Goal: Navigation & Orientation: Find specific page/section

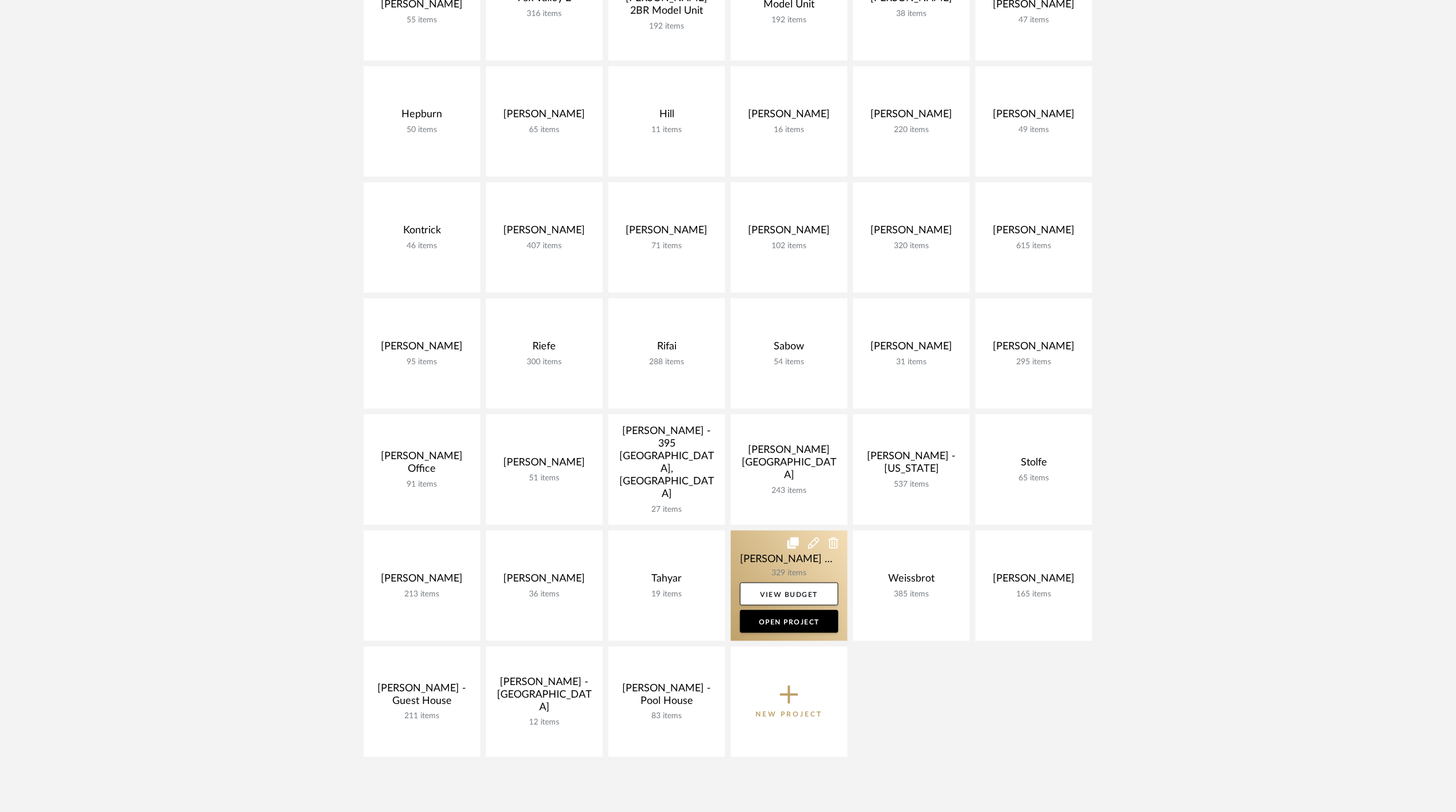
scroll to position [304, 0]
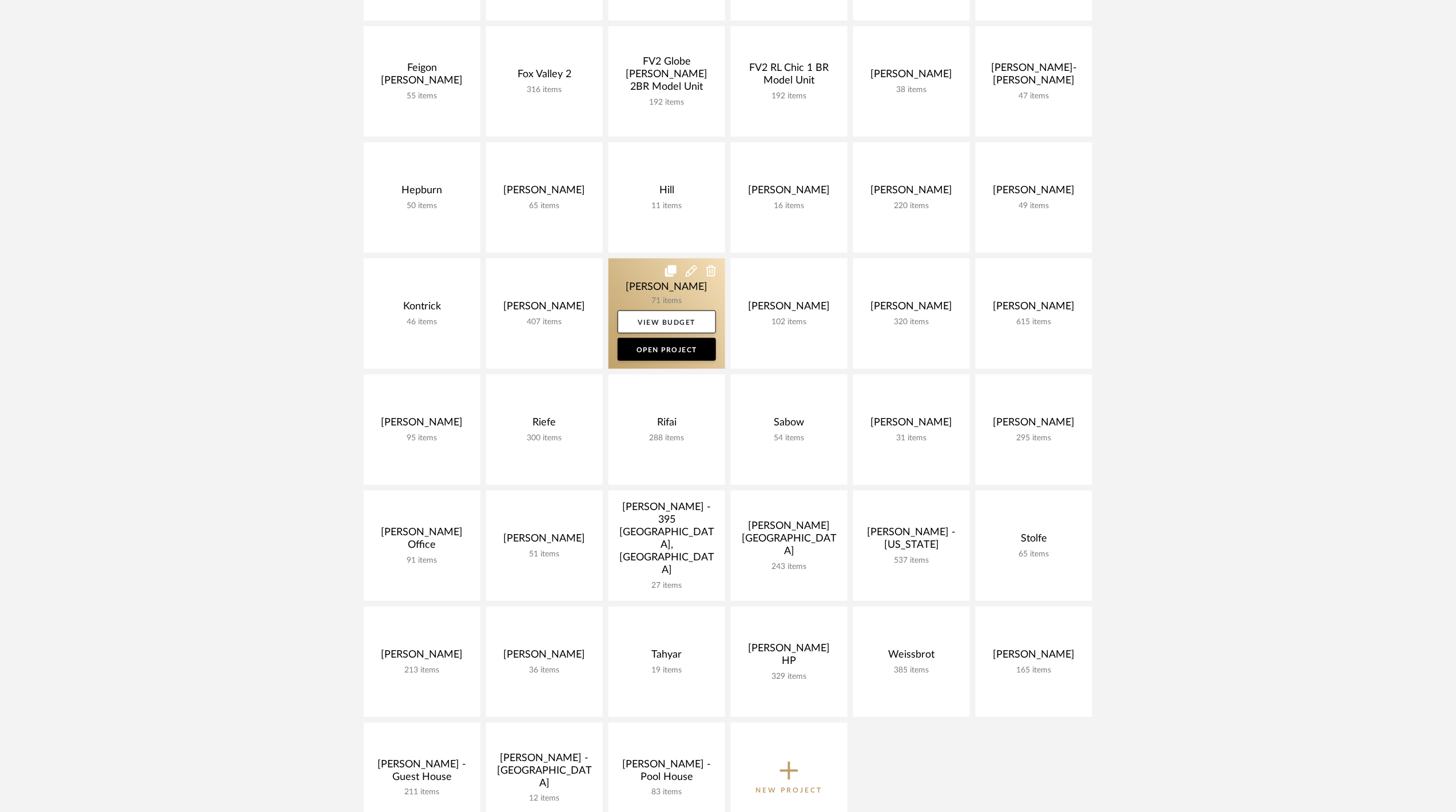
click at [648, 298] on link at bounding box center [666, 313] width 117 height 110
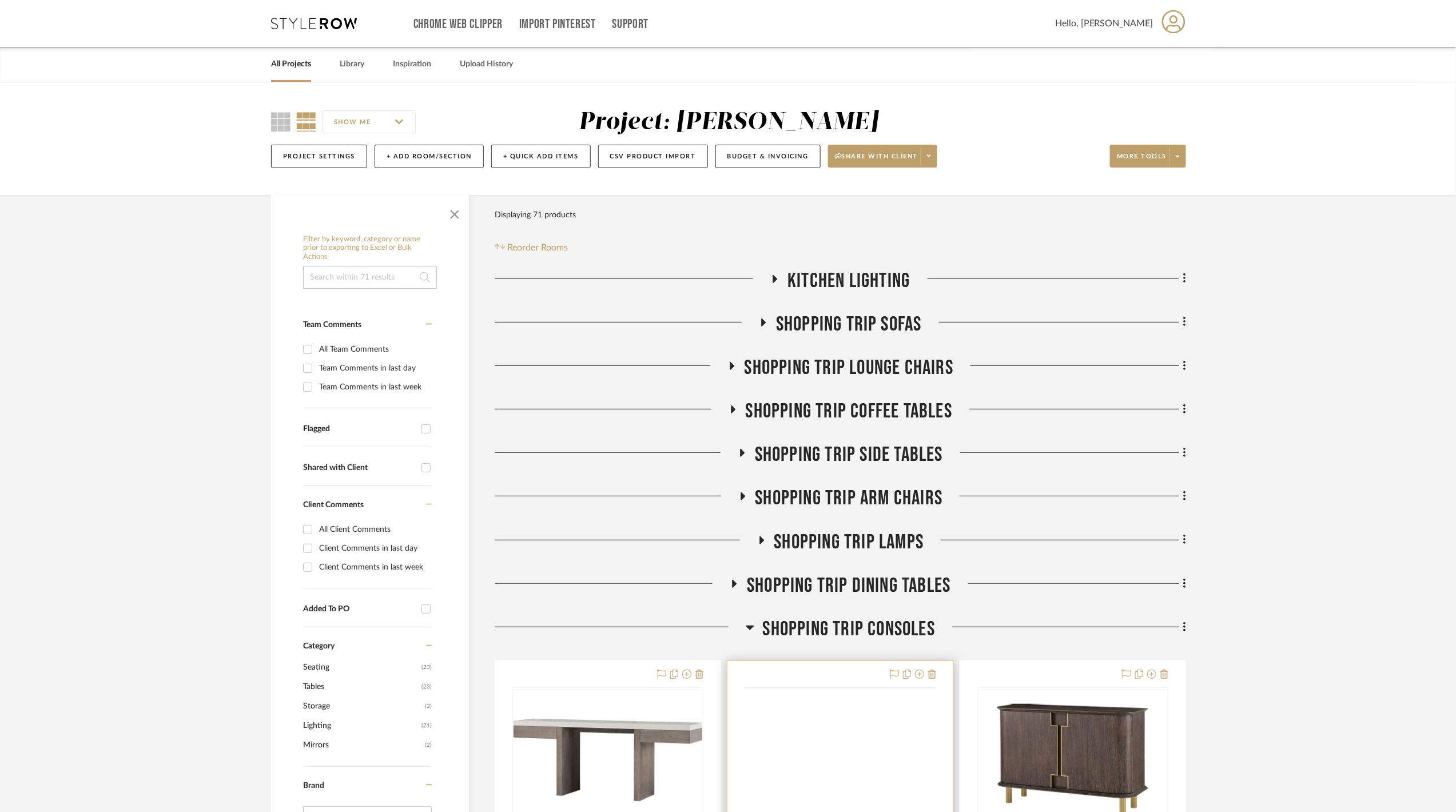
scroll to position [152, 0]
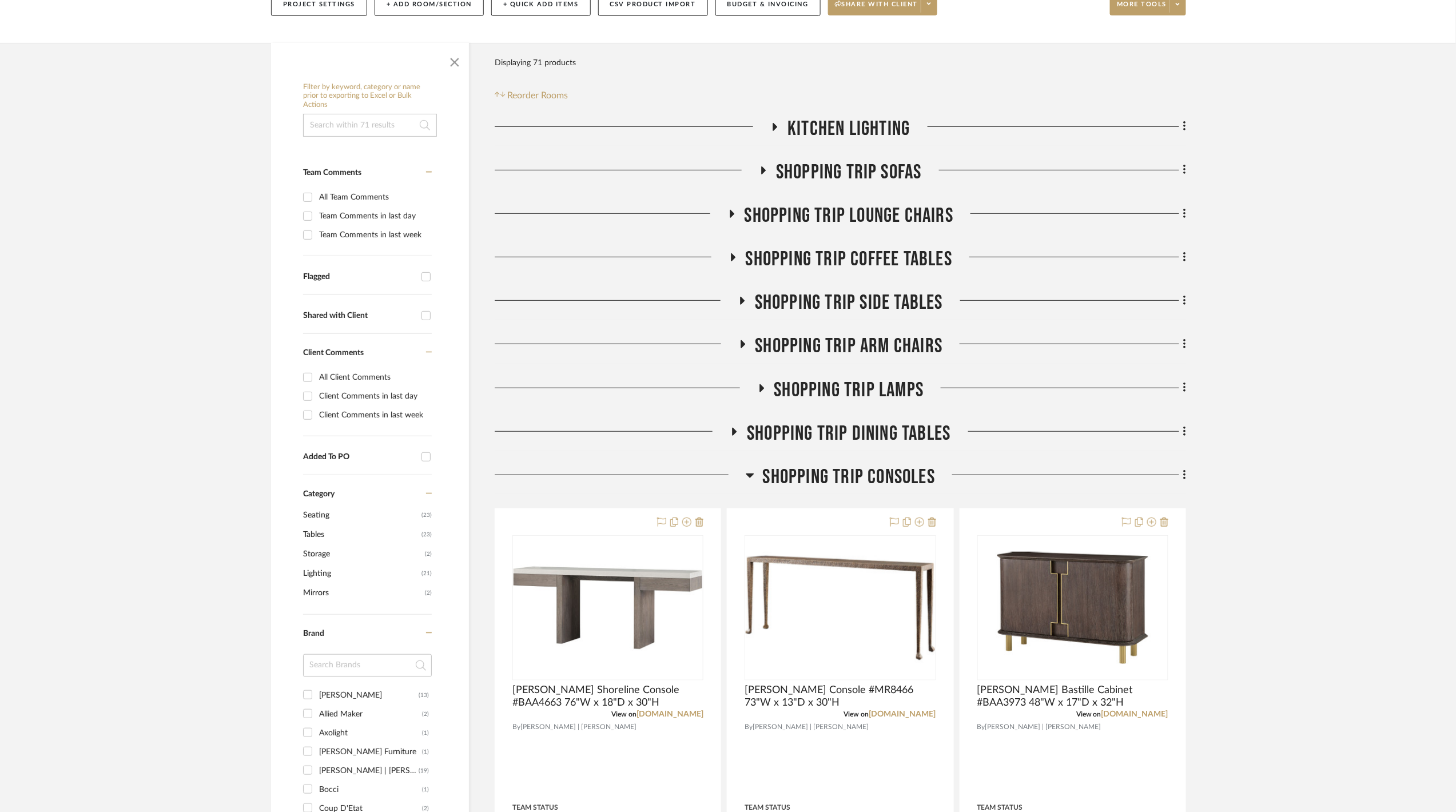
click at [825, 479] on span "Shopping Trip Consoles" at bounding box center [849, 477] width 172 height 25
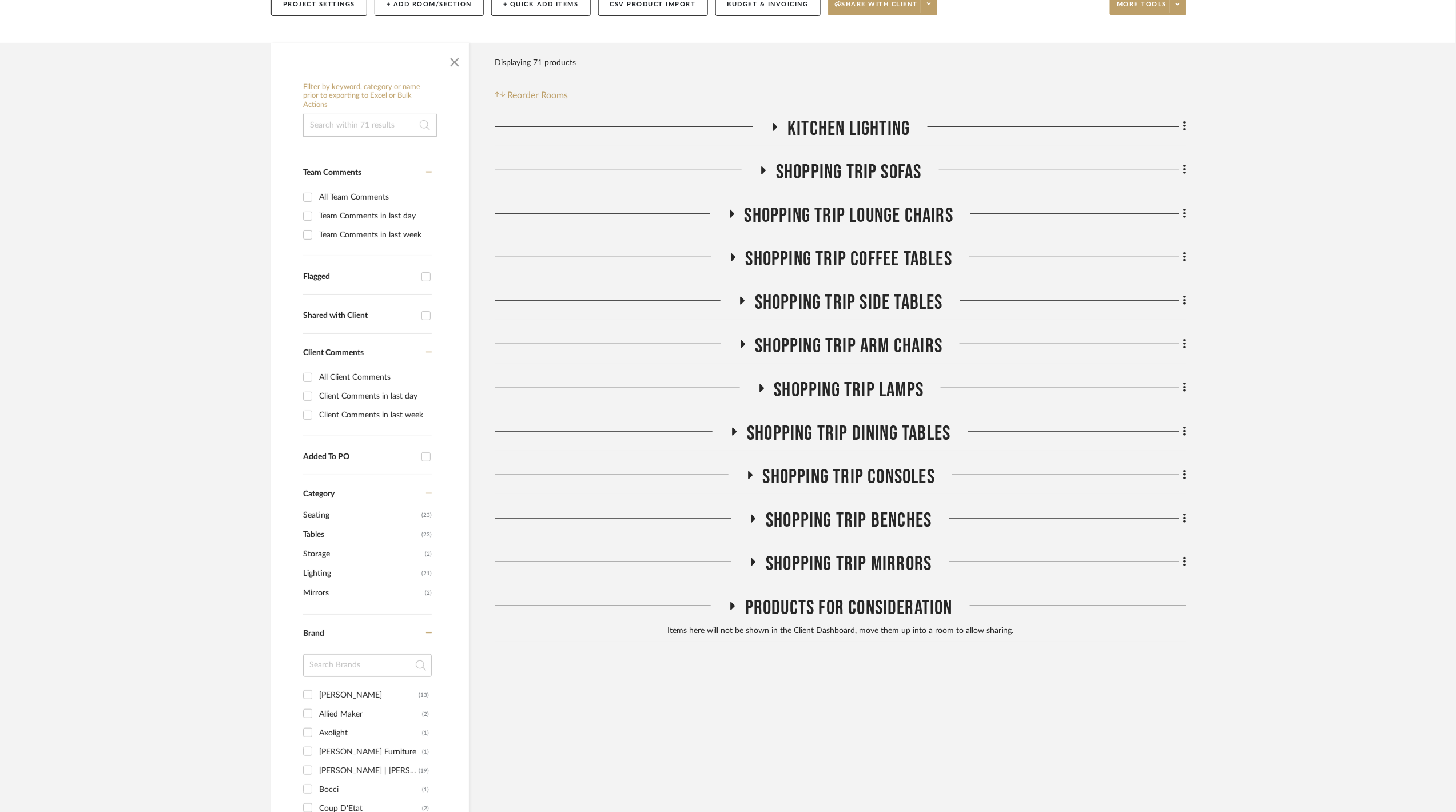
click at [823, 120] on span "Kitchen Lighting" at bounding box center [849, 129] width 122 height 25
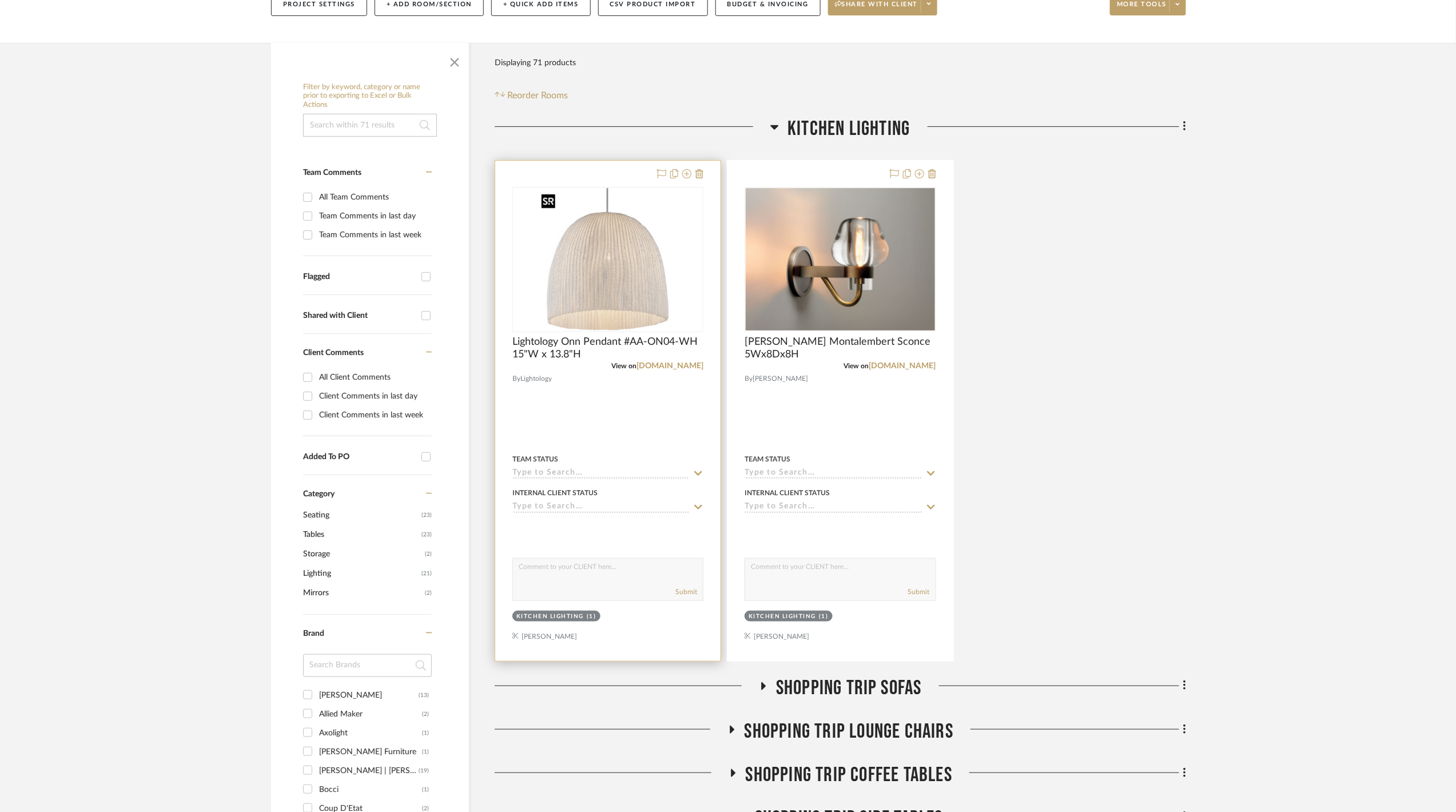
click at [0, 0] on img at bounding box center [0, 0] width 0 height 0
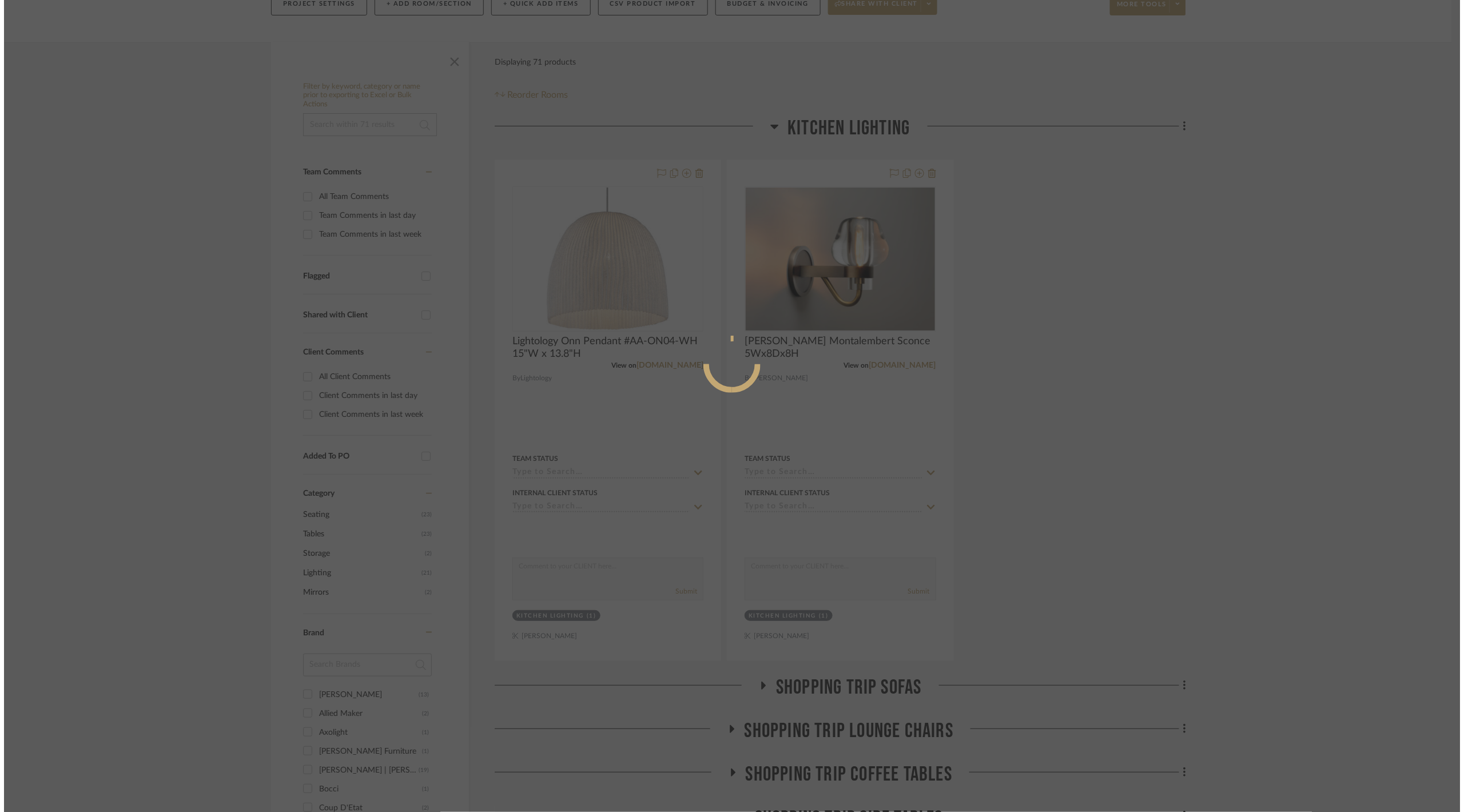
scroll to position [0, 0]
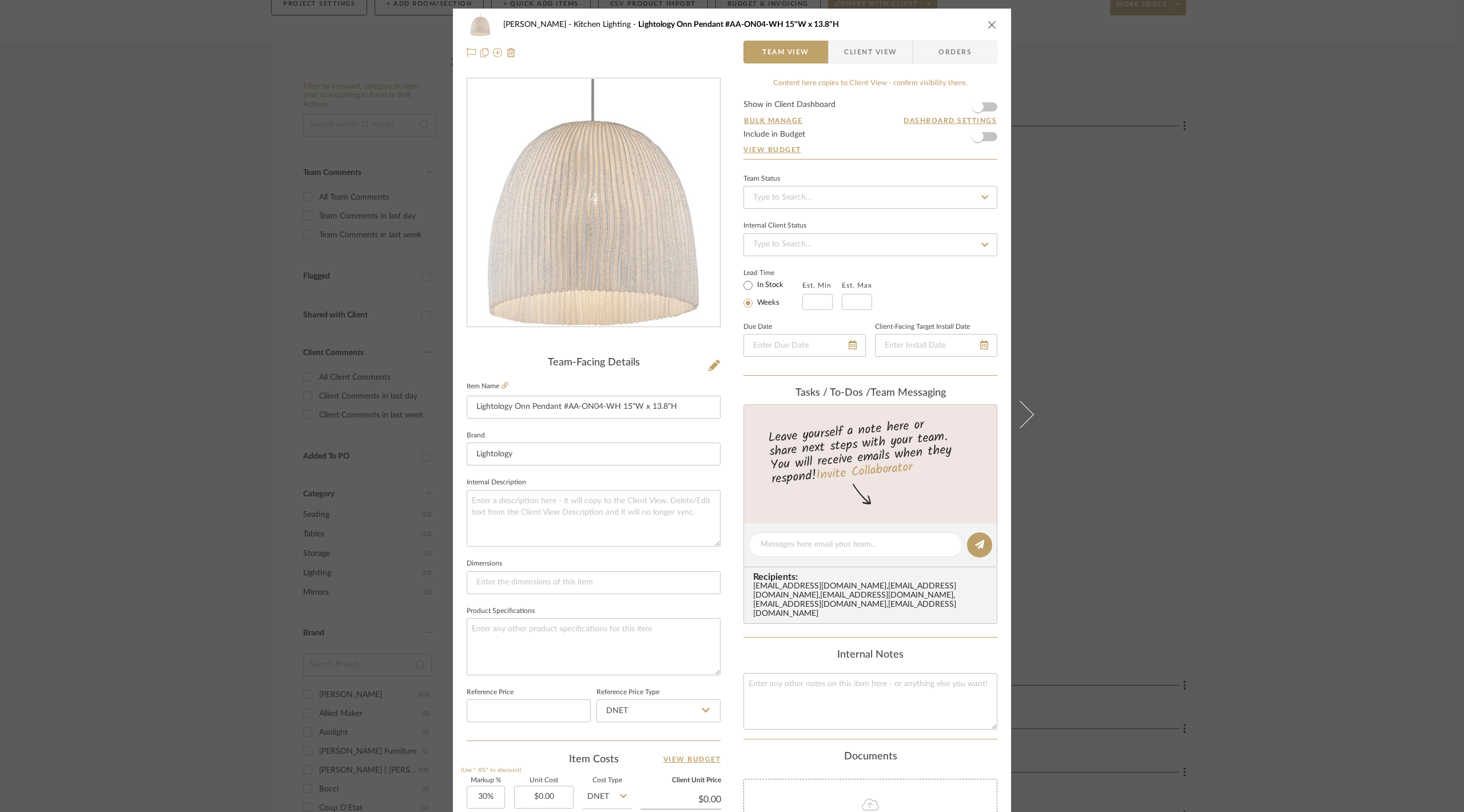
click at [129, 316] on div "[PERSON_NAME] Kitchen Lighting Lightology Onn Pendant #AA-ON04-WH 15"W x 13.8"H…" at bounding box center [732, 406] width 1464 height 812
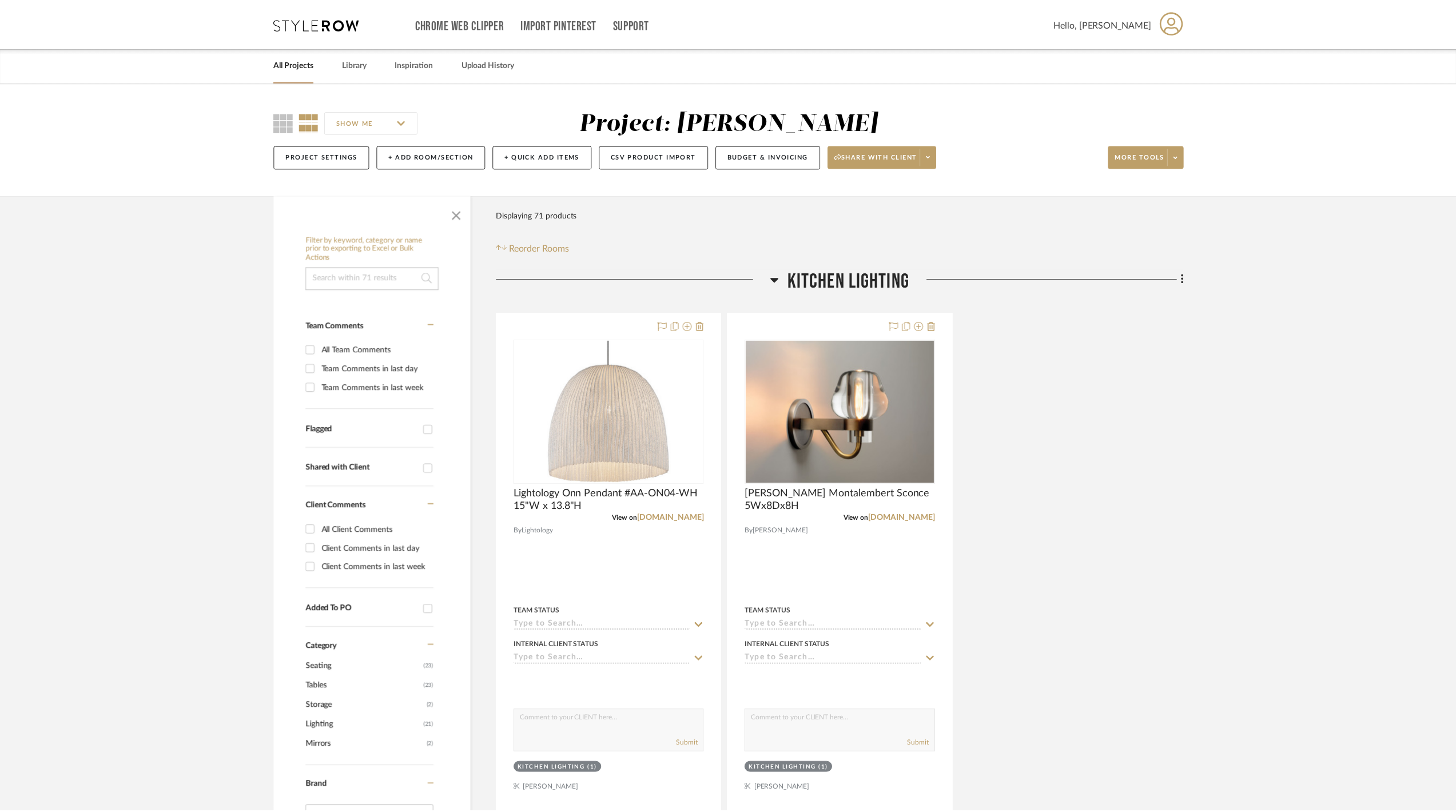
scroll to position [152, 0]
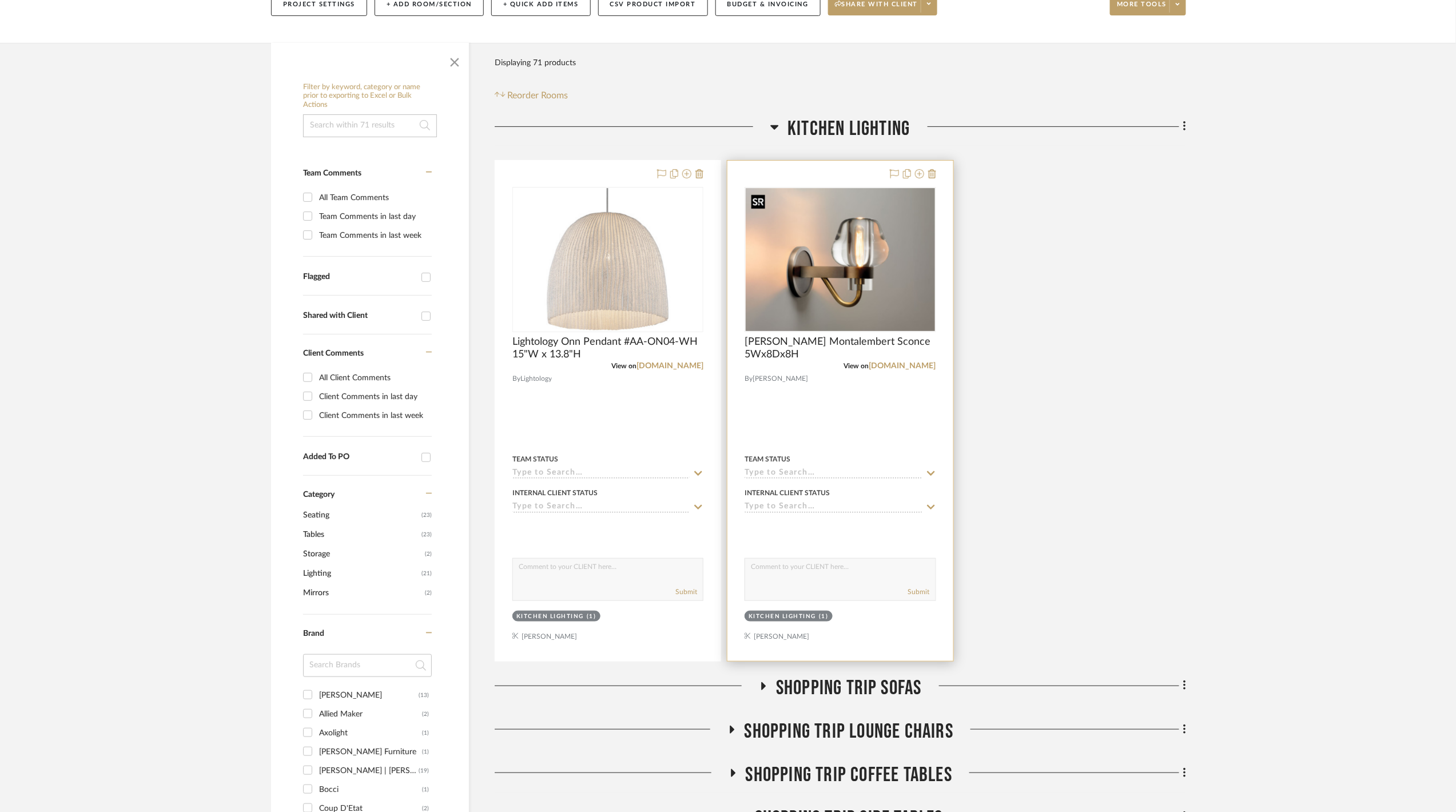
click at [793, 273] on img "0" at bounding box center [840, 259] width 188 height 142
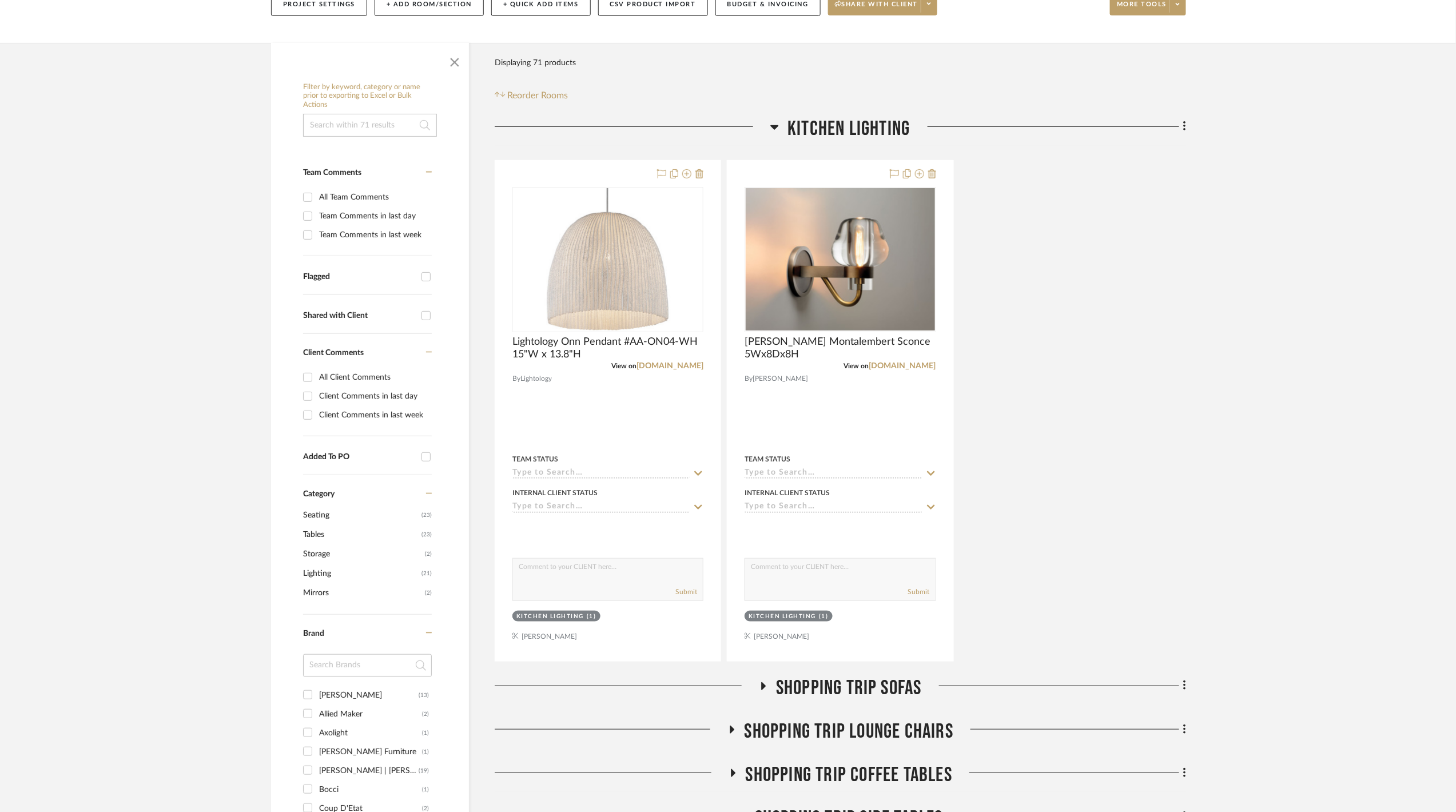
click at [819, 127] on span "Kitchen Lighting" at bounding box center [849, 129] width 122 height 25
